Goal: Navigation & Orientation: Find specific page/section

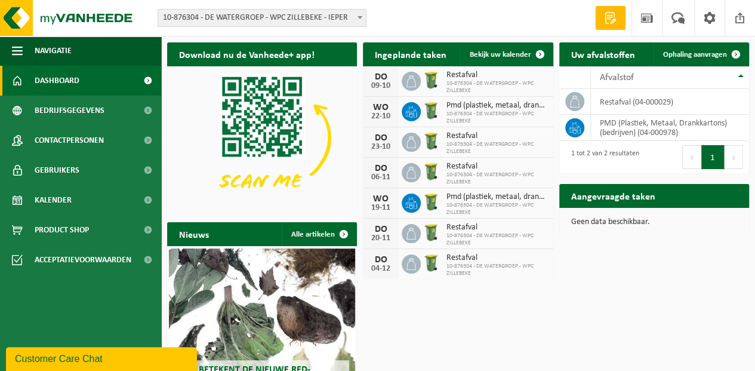
click at [612, 20] on span at bounding box center [611, 18] width 18 height 12
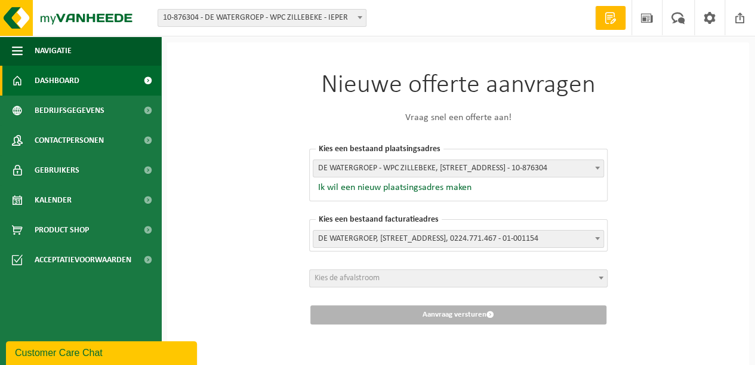
click at [76, 81] on span "Dashboard" at bounding box center [57, 81] width 45 height 30
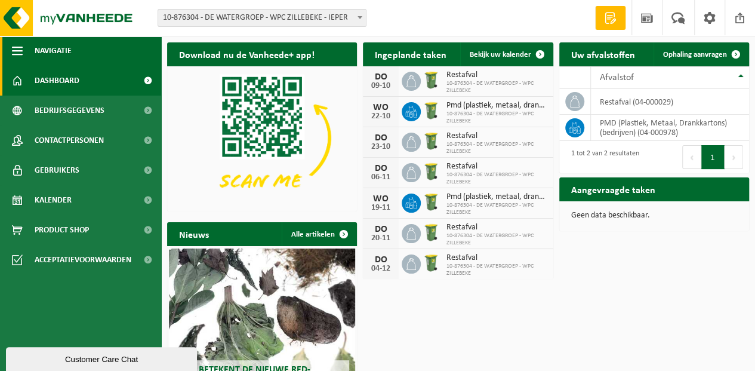
click at [17, 50] on span "button" at bounding box center [17, 51] width 11 height 30
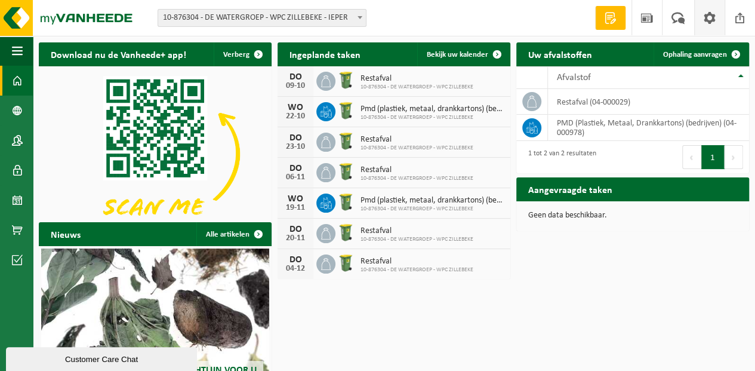
click at [709, 15] on span at bounding box center [710, 17] width 18 height 35
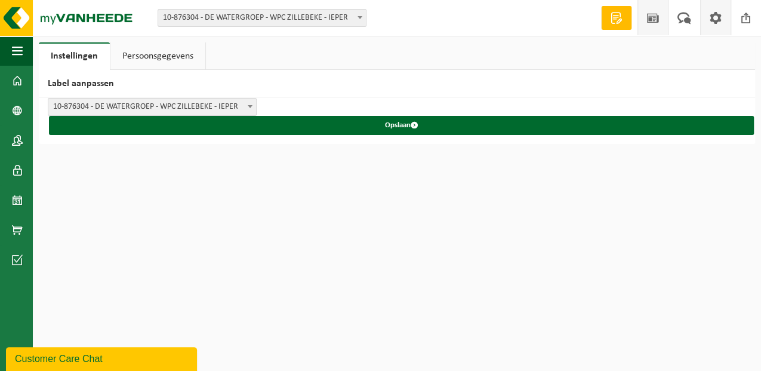
click at [643, 11] on link "Nieuws" at bounding box center [653, 17] width 30 height 35
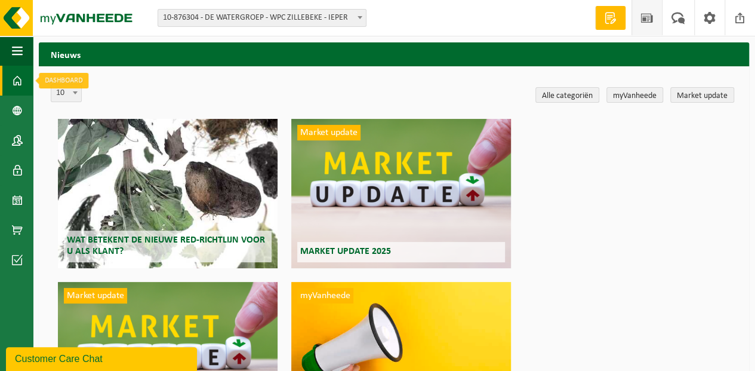
click at [14, 76] on span at bounding box center [17, 81] width 11 height 30
